Goal: Information Seeking & Learning: Learn about a topic

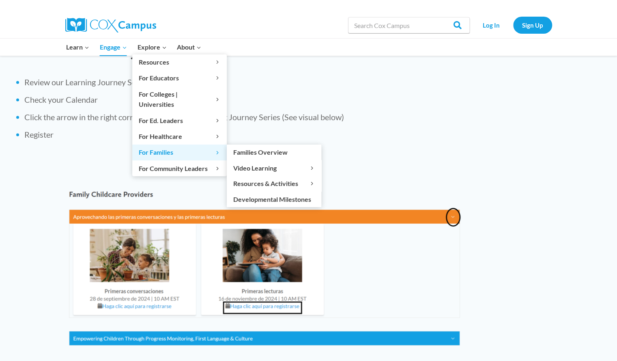
scroll to position [854, 0]
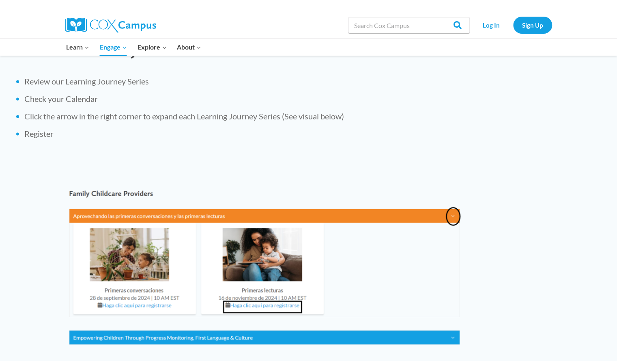
click at [205, 6] on div at bounding box center [186, 6] width 243 height 12
click at [400, 26] on input "Search in [URL][DOMAIN_NAME]" at bounding box center [409, 25] width 122 height 16
type input "Oral Language"
click at [438, 17] on input "Search" at bounding box center [454, 25] width 32 height 16
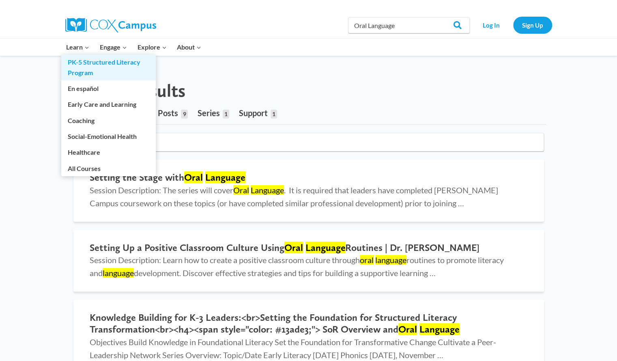
click at [89, 61] on link "PK-5 Structured Literacy Program" at bounding box center [108, 67] width 95 height 26
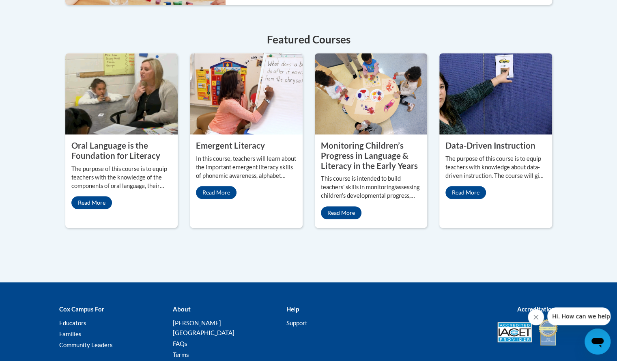
scroll to position [369, 0]
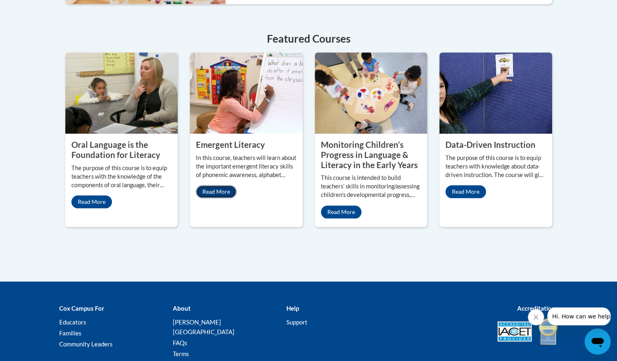
click at [219, 190] on link "Read More" at bounding box center [216, 191] width 41 height 13
drag, startPoint x: 71, startPoint y: 144, endPoint x: 167, endPoint y: 153, distance: 96.2
click at [167, 153] on h2 "Oral Language is the Foundation for Literacy" at bounding box center [121, 150] width 101 height 20
